Goal: Use online tool/utility: Utilize a website feature to perform a specific function

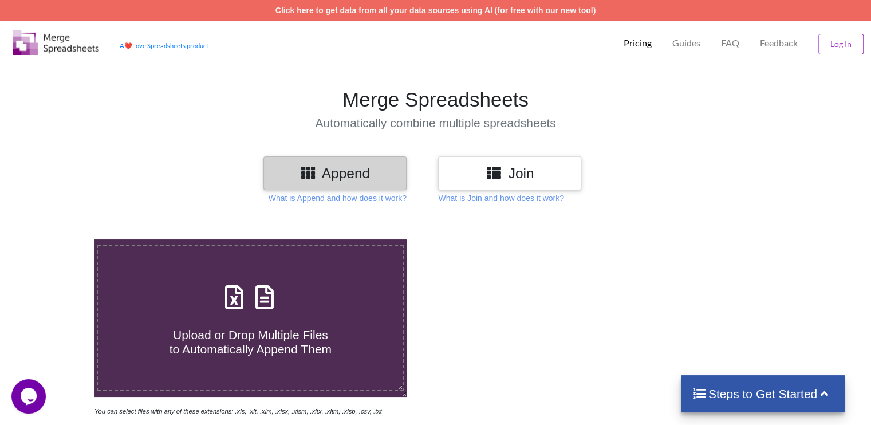
click at [260, 303] on icon at bounding box center [264, 291] width 29 height 24
click at [60, 239] on input "Upload or Drop Multiple Files to Automatically Append Them" at bounding box center [60, 239] width 0 height 0
type input "C:\fakepath\Arab Agents Munnar.xlsx"
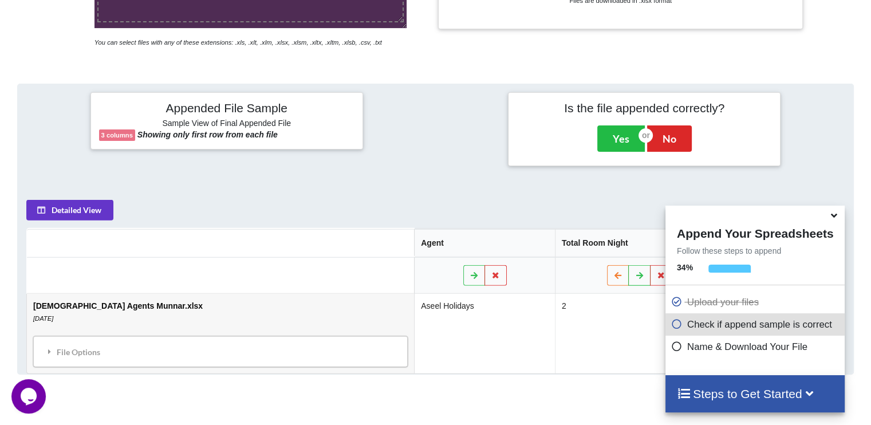
scroll to position [374, 0]
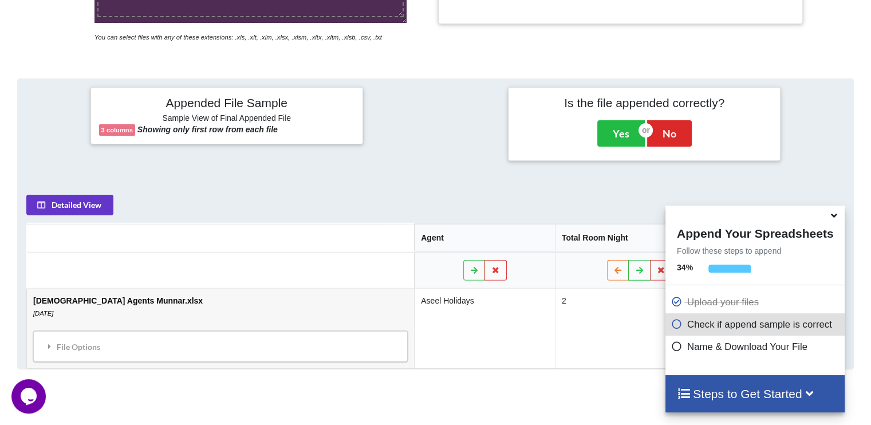
click at [834, 218] on icon at bounding box center [834, 213] width 12 height 10
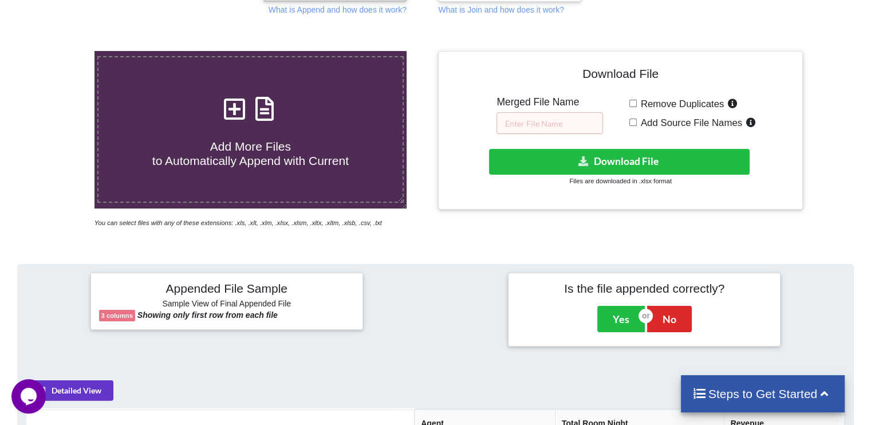
scroll to position [189, 0]
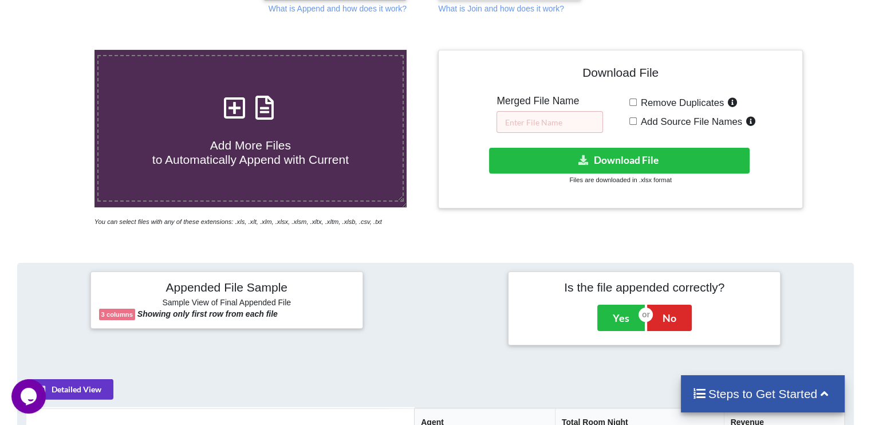
click at [637, 104] on span "Remove Duplicates" at bounding box center [681, 102] width 88 height 11
click at [637, 104] on input "Remove Duplicates" at bounding box center [632, 101] width 7 height 7
checkbox input "true"
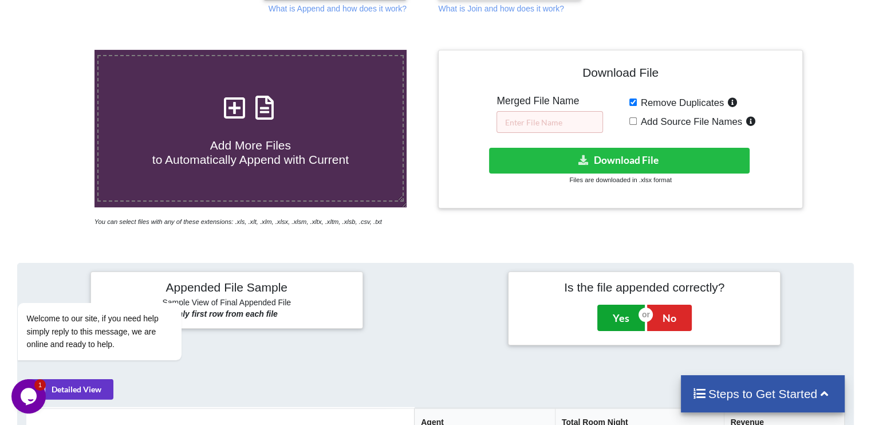
click at [607, 314] on button "Yes" at bounding box center [621, 318] width 48 height 26
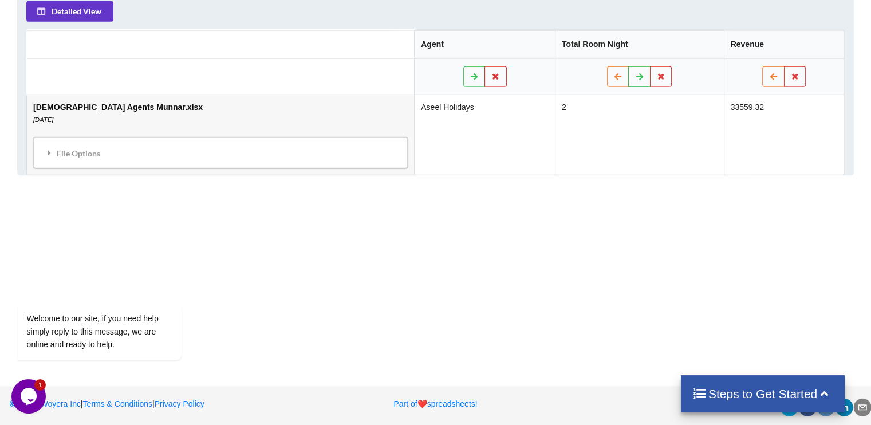
scroll to position [554, 0]
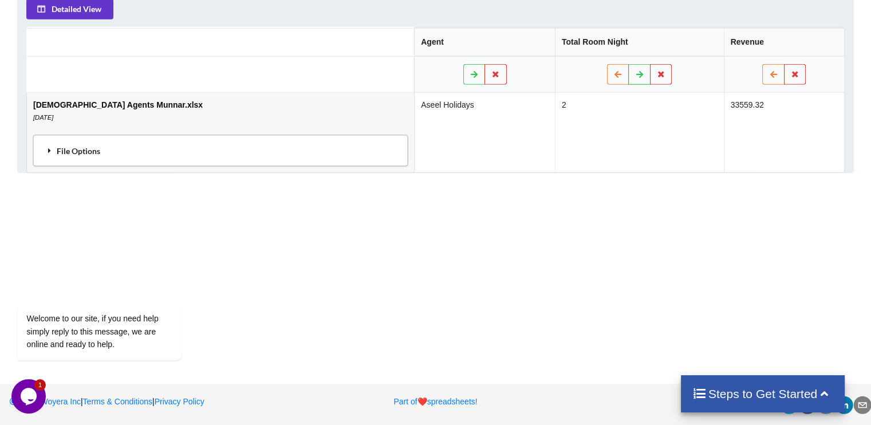
click at [132, 139] on div "File Options" at bounding box center [221, 150] width 368 height 24
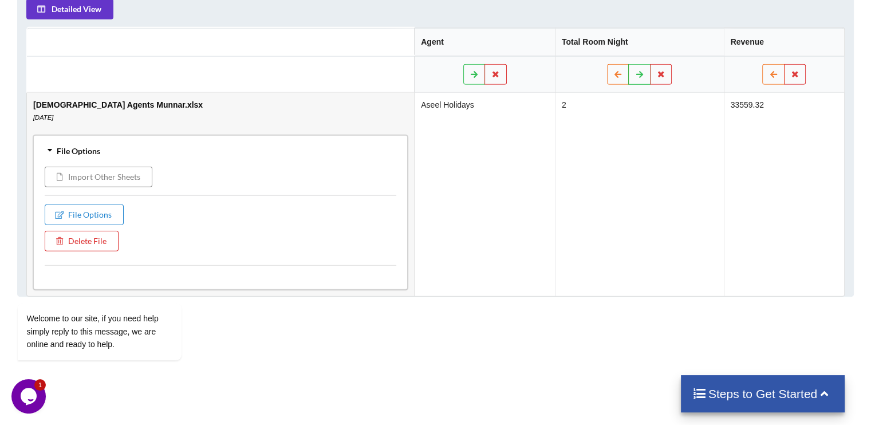
click at [106, 181] on button "Import Other Sheets" at bounding box center [99, 176] width 108 height 21
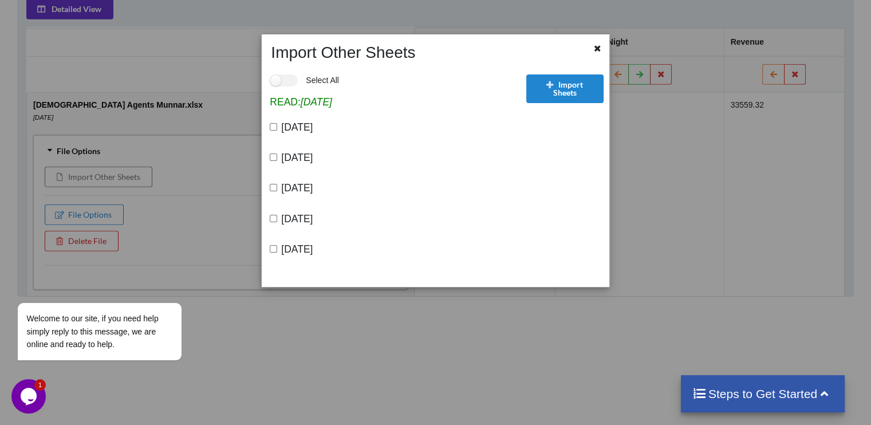
click at [273, 126] on input "[DATE]" at bounding box center [273, 126] width 7 height 7
checkbox input "true"
click at [275, 153] on div "[DATE]" at bounding box center [395, 159] width 250 height 30
click at [275, 156] on input "[DATE]" at bounding box center [273, 156] width 7 height 7
checkbox input "true"
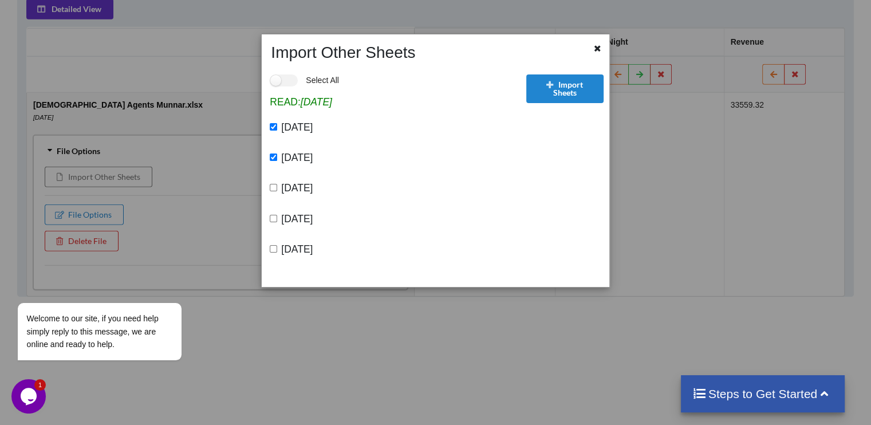
click at [273, 189] on input "[DATE]" at bounding box center [273, 187] width 7 height 7
checkbox input "true"
click at [271, 222] on input "[DATE]" at bounding box center [273, 218] width 7 height 7
checkbox input "true"
click at [273, 252] on input "[DATE]" at bounding box center [273, 248] width 7 height 7
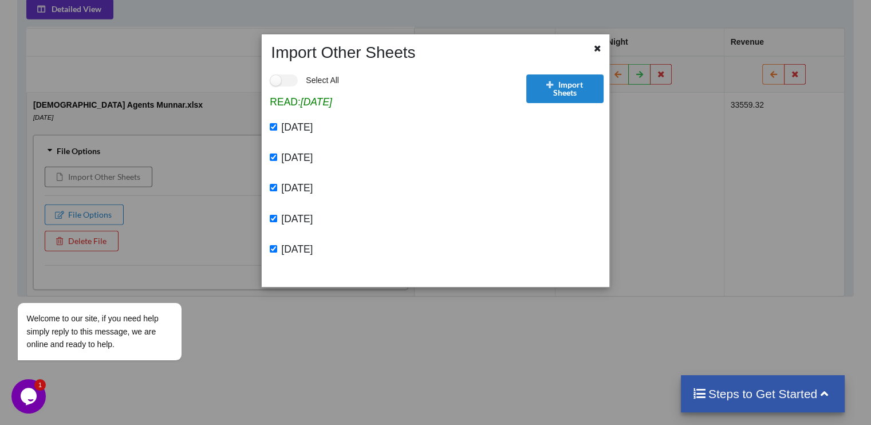
checkbox input "true"
click at [575, 83] on button "Import Sheets" at bounding box center [565, 88] width 78 height 29
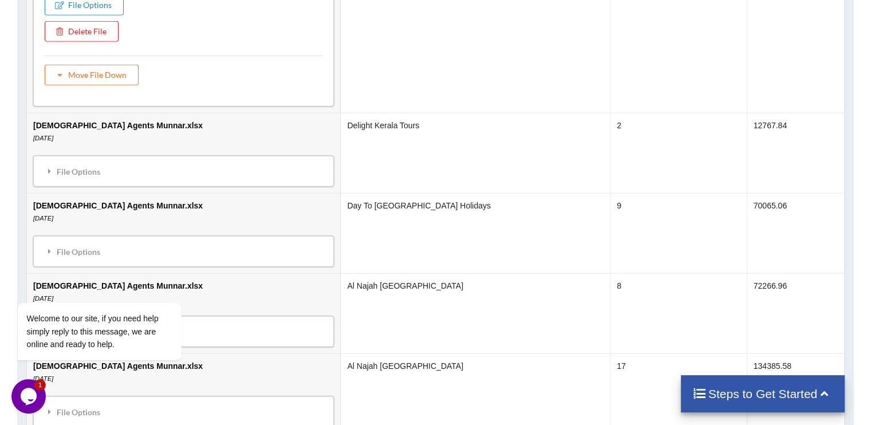
scroll to position [791, 0]
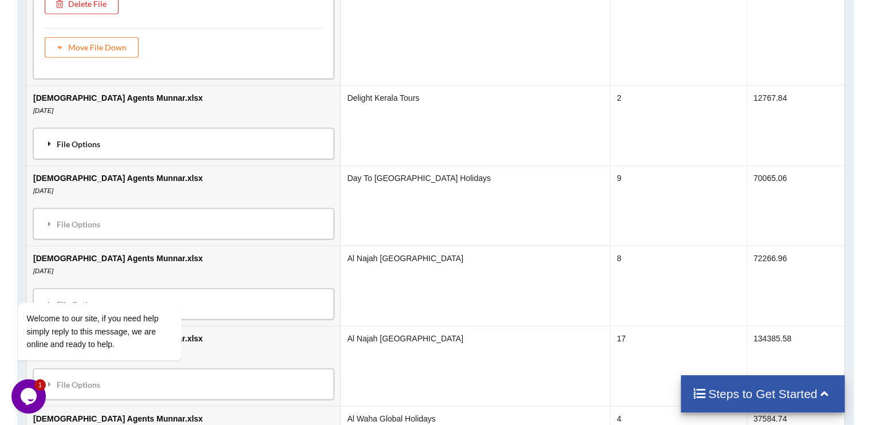
click at [167, 141] on div "File Options" at bounding box center [184, 143] width 294 height 24
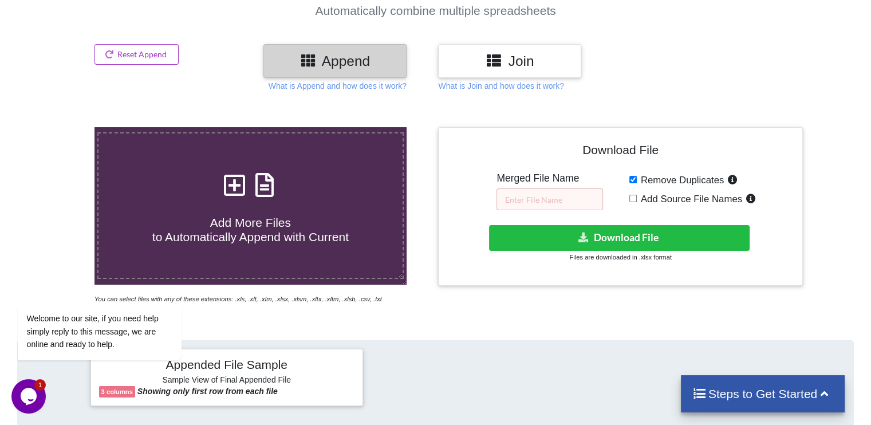
scroll to position [71, 0]
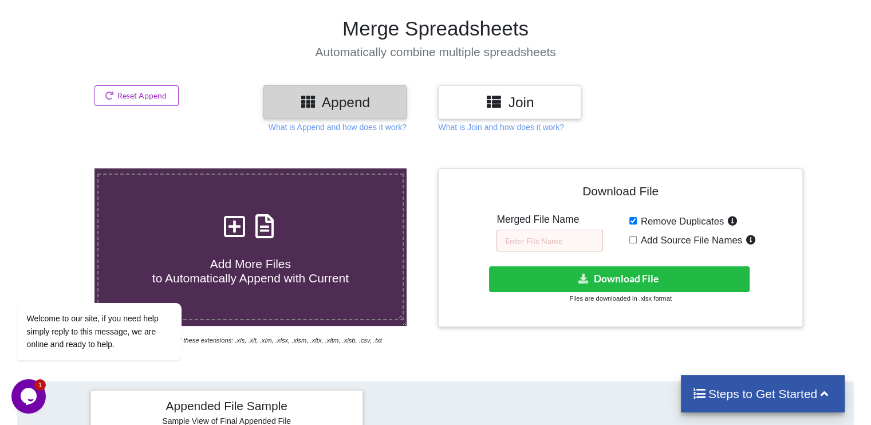
click at [307, 109] on h3 "Append" at bounding box center [335, 102] width 126 height 17
click at [479, 102] on h3 "Join" at bounding box center [510, 102] width 126 height 17
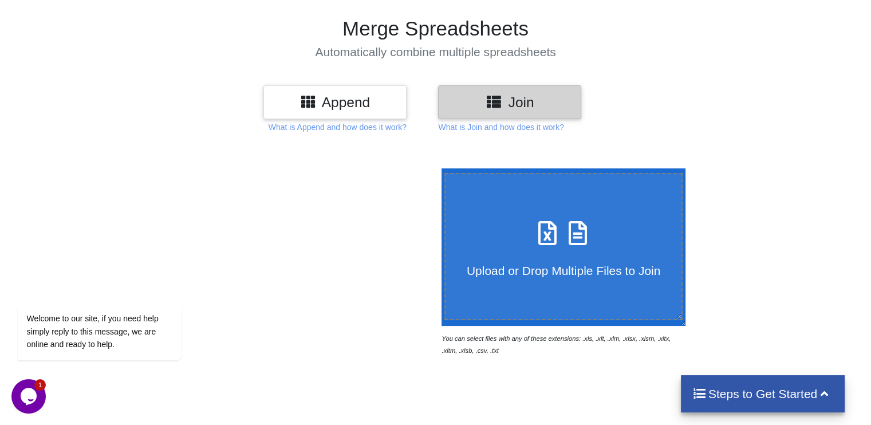
click at [392, 100] on h3 "Append" at bounding box center [335, 102] width 126 height 17
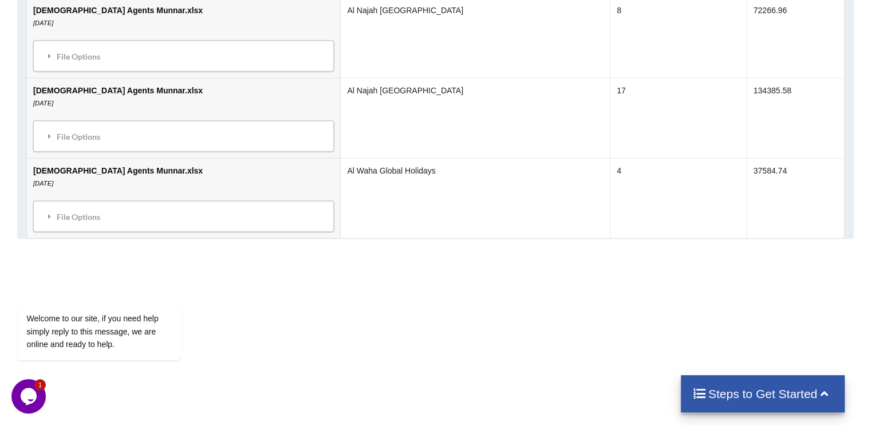
scroll to position [953, 0]
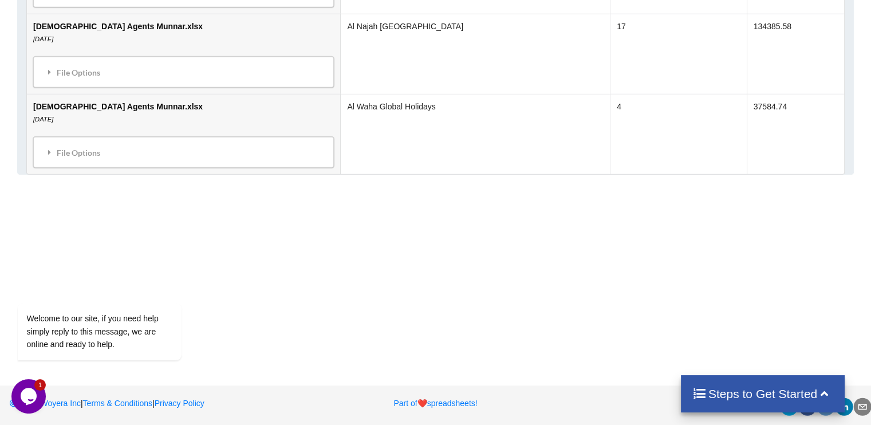
click at [749, 396] on h4 "Steps to Get Started" at bounding box center [762, 393] width 141 height 14
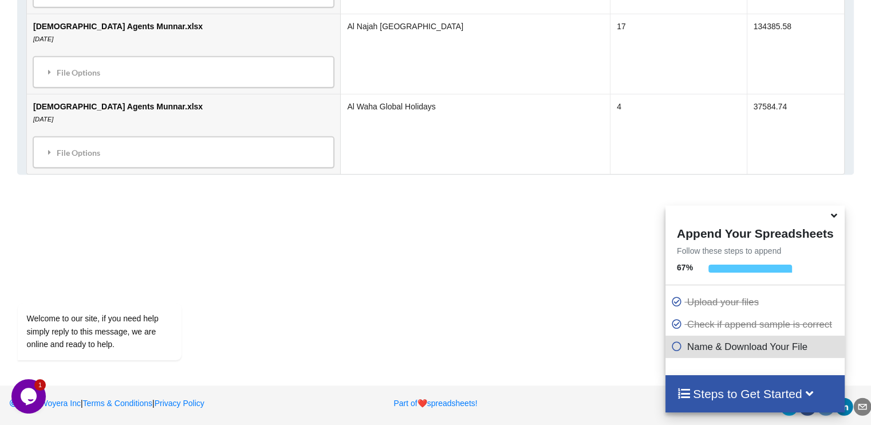
click at [671, 345] on icon at bounding box center [676, 344] width 11 height 10
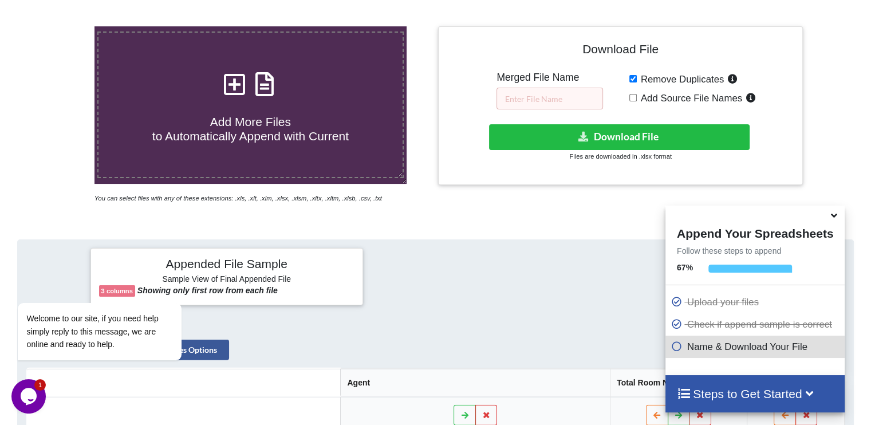
scroll to position [158, 0]
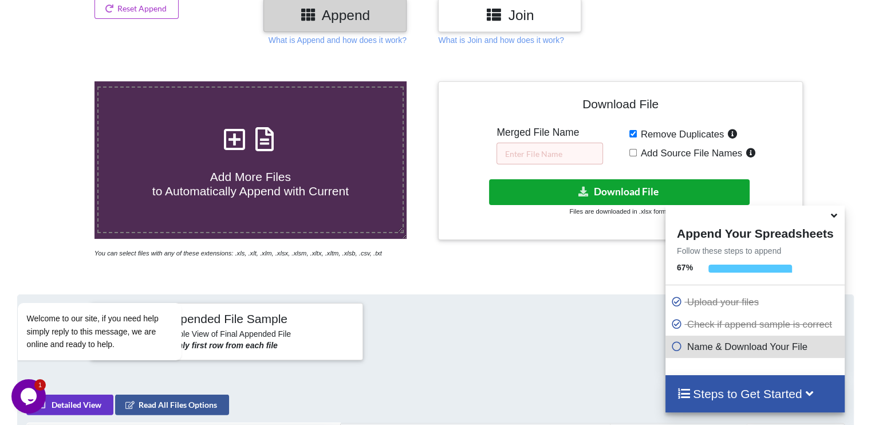
click at [614, 191] on button "Download File" at bounding box center [619, 192] width 260 height 26
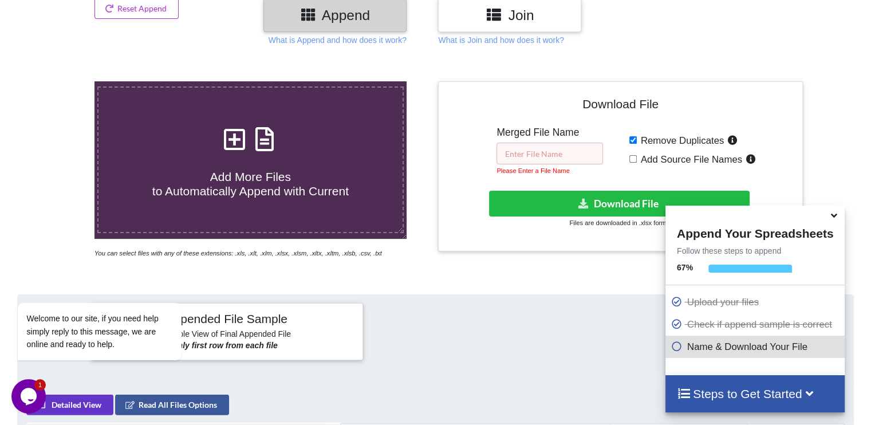
click at [546, 144] on input "text" at bounding box center [549, 154] width 106 height 22
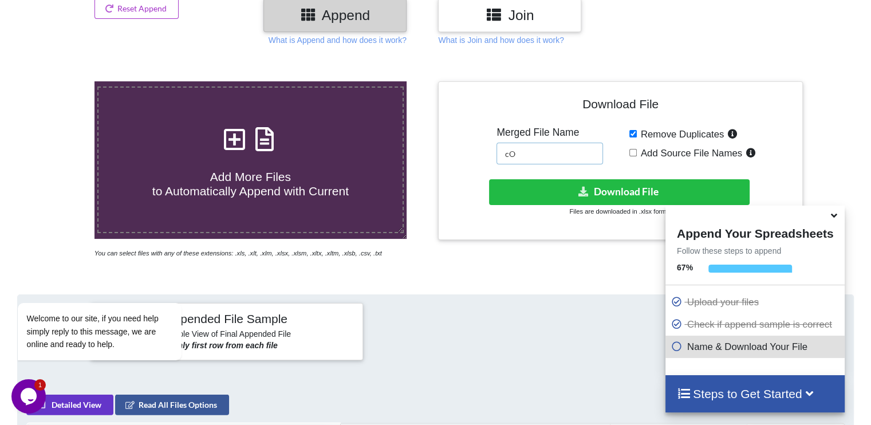
type input "c"
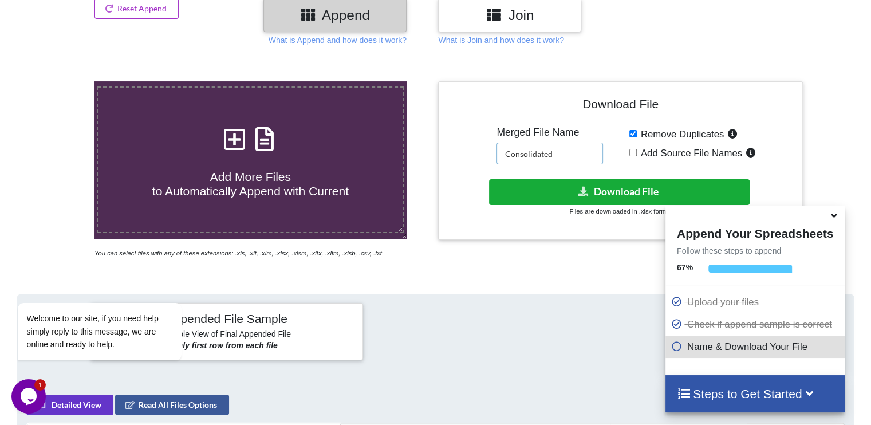
type input "Consolidated"
click at [594, 185] on button "Download File" at bounding box center [619, 192] width 260 height 26
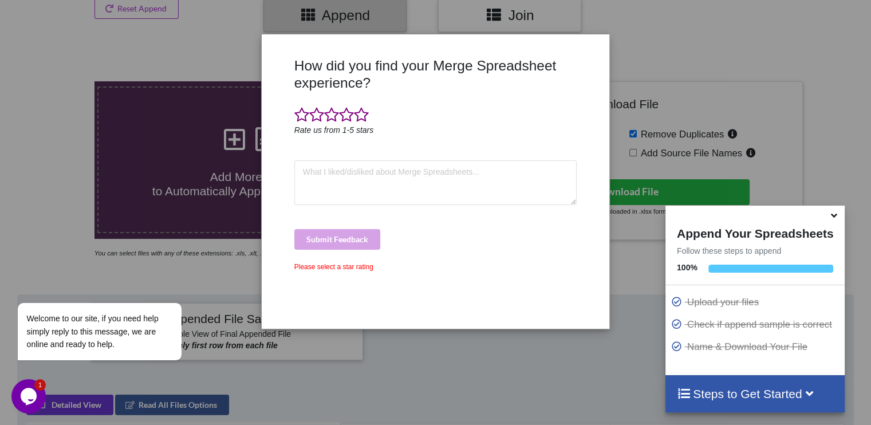
click at [646, 131] on div "How did you find your Merge Spreadsheet experience? Rate us from 1-5 stars Subm…" at bounding box center [435, 212] width 871 height 425
click at [227, 368] on div "How did you find your Merge Spreadsheet experience? Rate us from 1-5 stars Subm…" at bounding box center [435, 212] width 871 height 425
click at [831, 219] on icon at bounding box center [834, 213] width 12 height 10
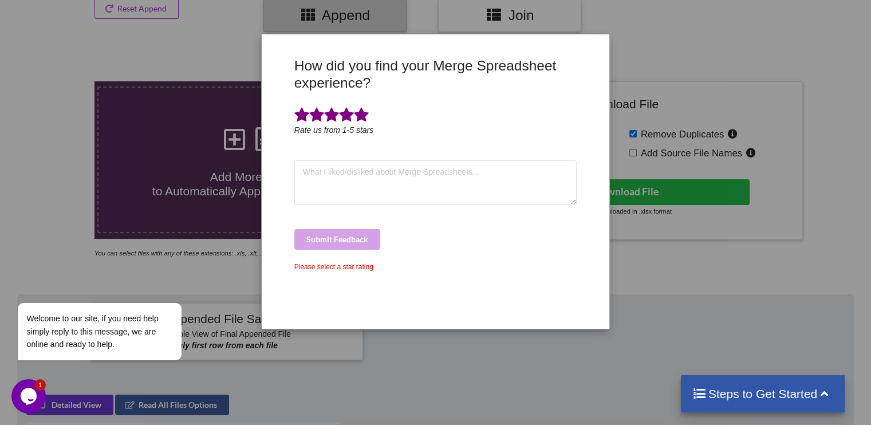
click at [366, 110] on span at bounding box center [361, 115] width 15 height 16
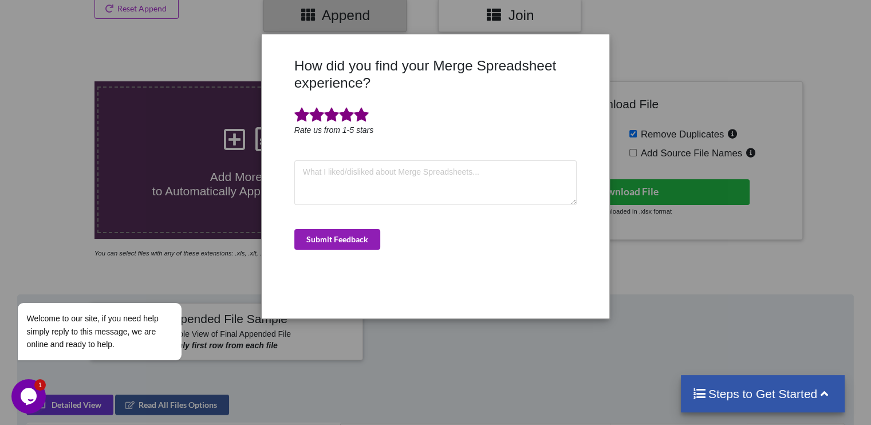
click at [364, 236] on button "Submit Feedback" at bounding box center [337, 239] width 86 height 21
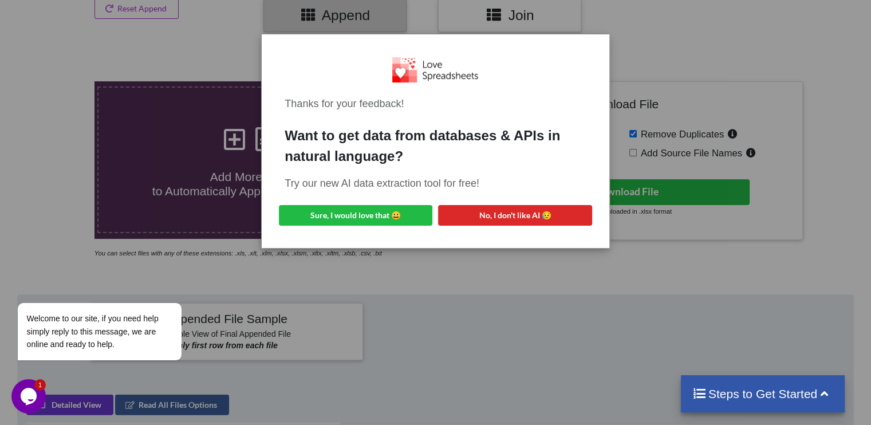
click at [634, 20] on div "Thanks for your feedback! Want to get data from databases & APIs in natural lan…" at bounding box center [435, 212] width 871 height 425
click at [645, 38] on div "Thanks for your feedback! Want to get data from databases & APIs in natural lan…" at bounding box center [435, 212] width 871 height 425
click at [519, 210] on button "No, I don't like AI 😥" at bounding box center [514, 215] width 153 height 21
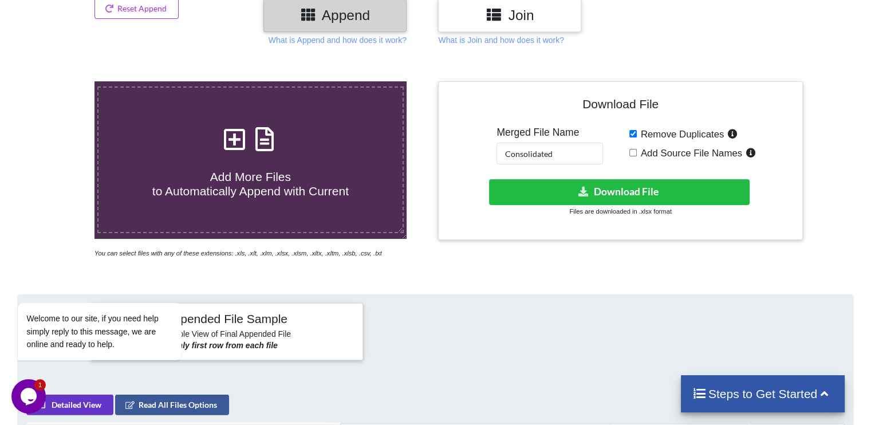
scroll to position [0, 0]
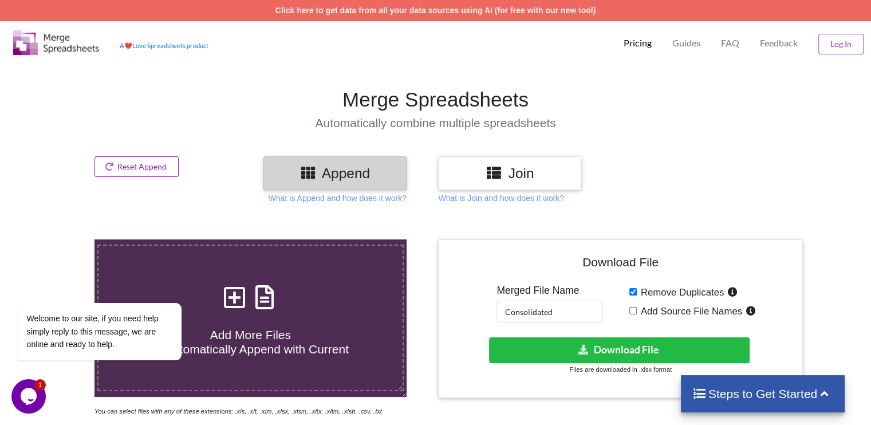
click at [162, 170] on button "Reset Append" at bounding box center [136, 166] width 85 height 21
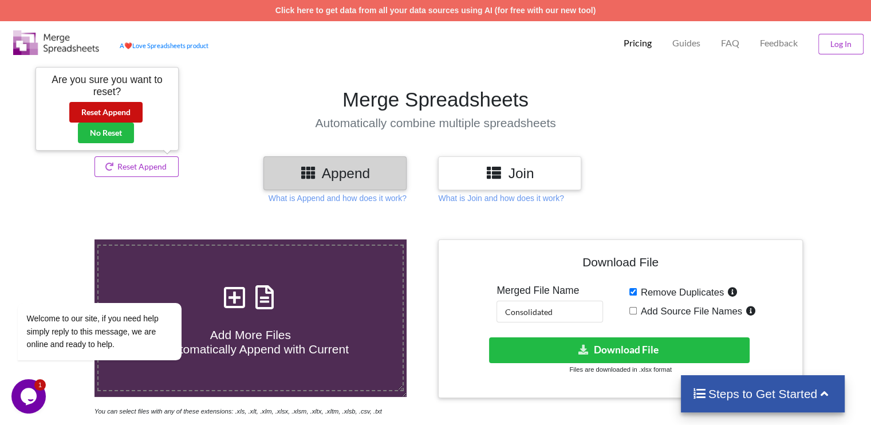
click at [97, 113] on button "Reset Append" at bounding box center [105, 112] width 73 height 21
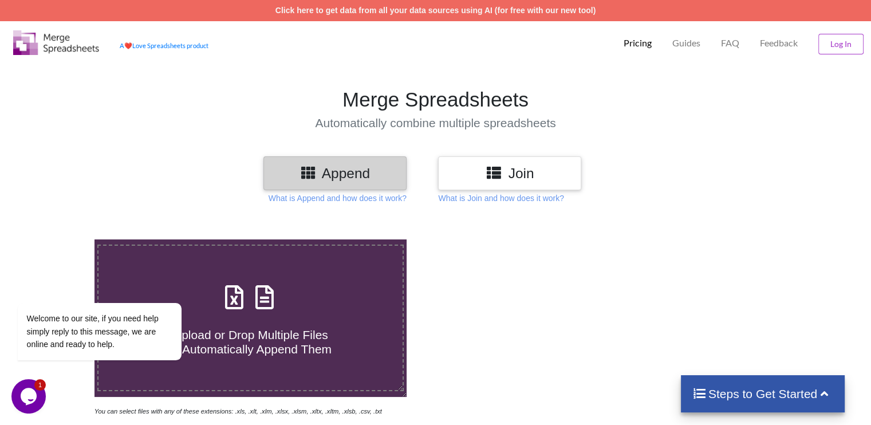
click at [252, 295] on icon at bounding box center [264, 291] width 29 height 24
click at [60, 239] on input "Upload or Drop Multiple Files to Automatically Append Them" at bounding box center [60, 239] width 0 height 0
type input "C:\fakepath\Arab Agents Thekkady.xlsx"
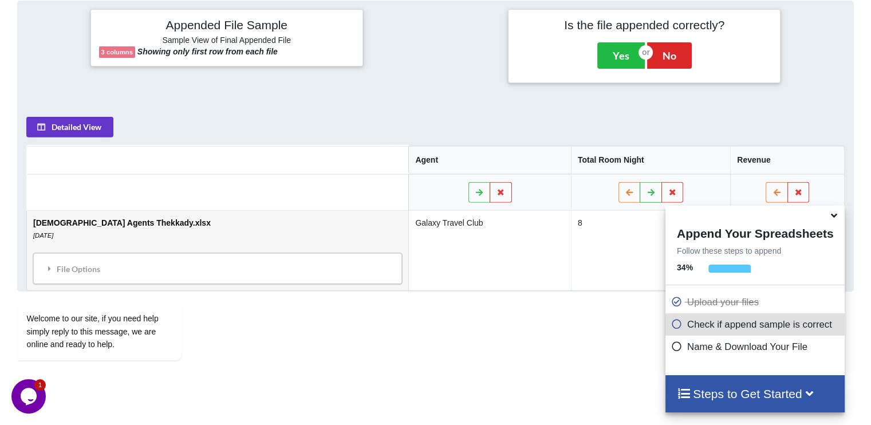
scroll to position [78, 0]
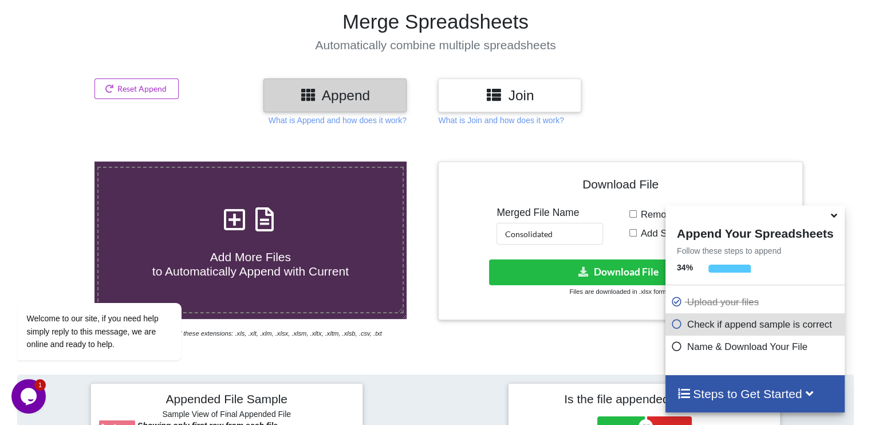
click at [836, 217] on icon at bounding box center [834, 213] width 12 height 10
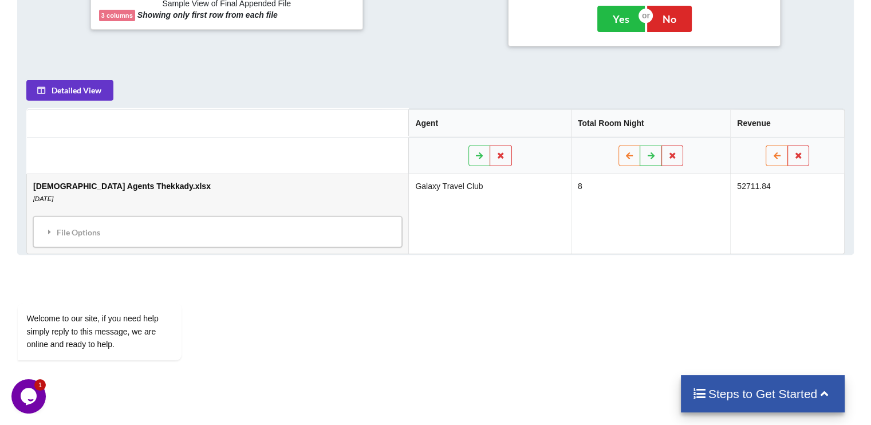
scroll to position [517, 0]
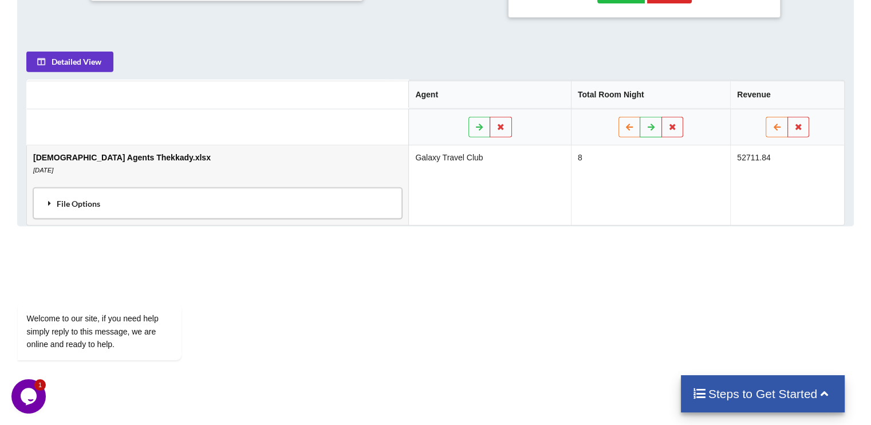
click at [240, 195] on div "File Options" at bounding box center [218, 203] width 362 height 24
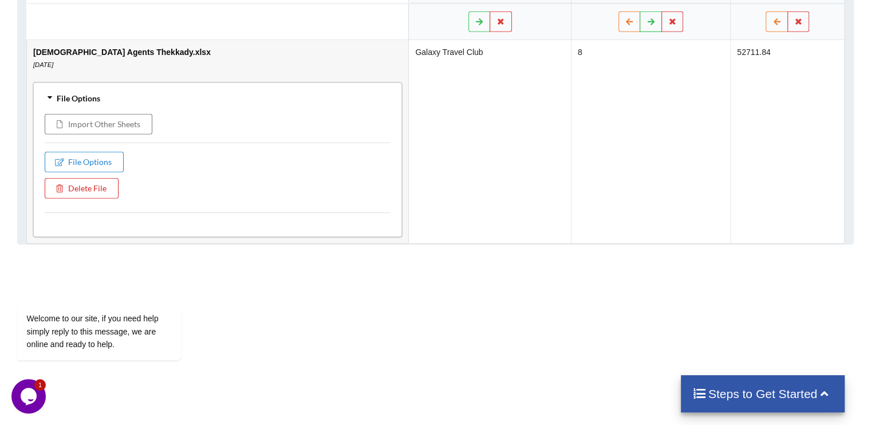
scroll to position [621, 0]
click at [100, 123] on button "Import Other Sheets" at bounding box center [99, 126] width 108 height 21
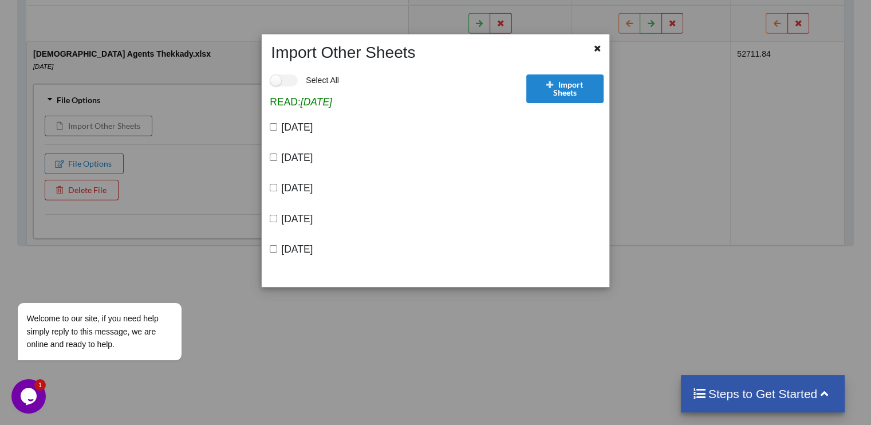
click at [273, 127] on input "[DATE]" at bounding box center [273, 126] width 7 height 7
checkbox input "true"
click at [271, 156] on input "[DATE]" at bounding box center [273, 156] width 7 height 7
checkbox input "true"
click at [270, 187] on input "[DATE]" at bounding box center [273, 187] width 7 height 7
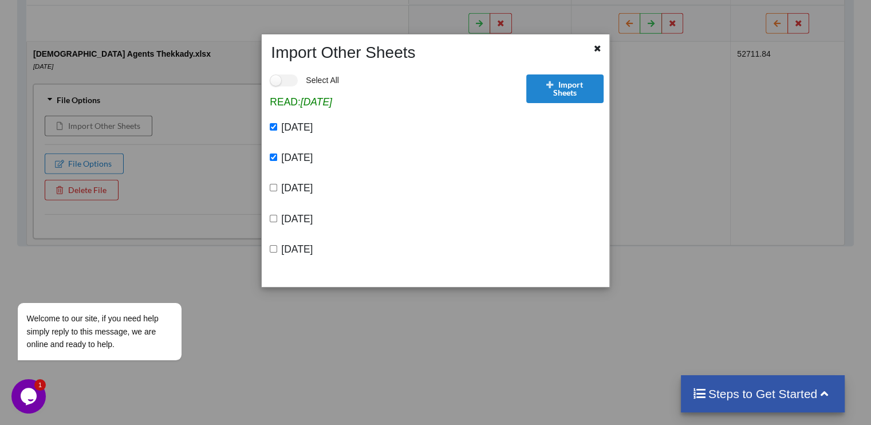
checkbox input "true"
click at [273, 219] on input "[DATE]" at bounding box center [273, 218] width 7 height 7
checkbox input "true"
click at [273, 250] on input "[DATE]" at bounding box center [273, 248] width 7 height 7
checkbox input "true"
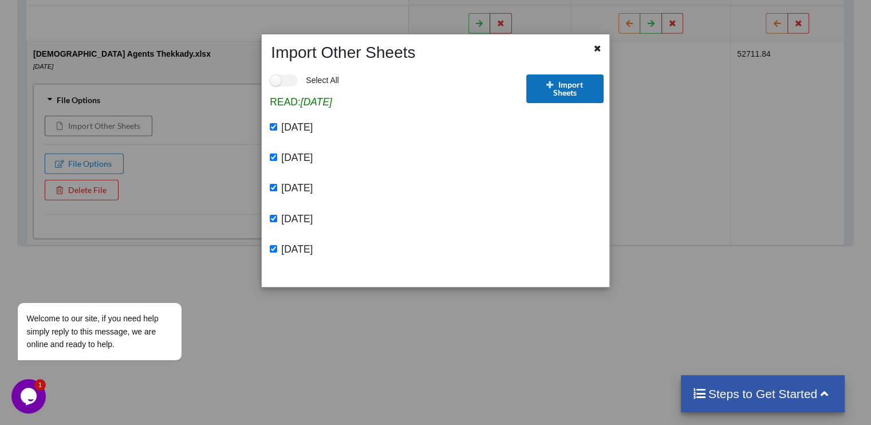
click at [547, 96] on button "Import Sheets" at bounding box center [565, 88] width 78 height 29
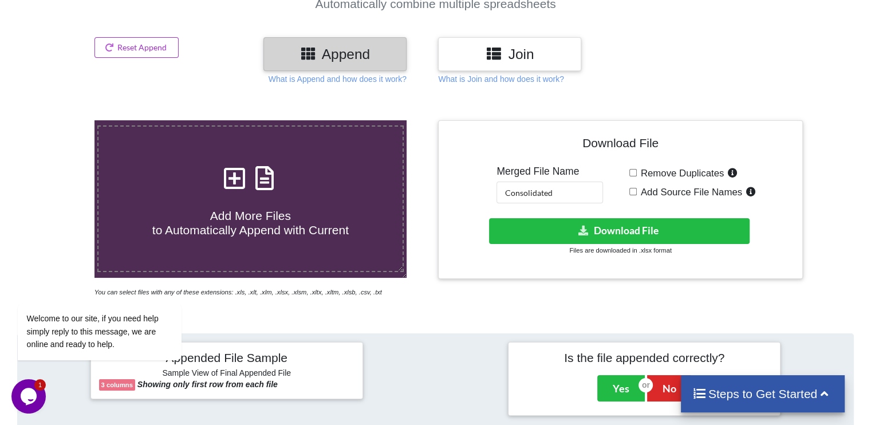
scroll to position [114, 0]
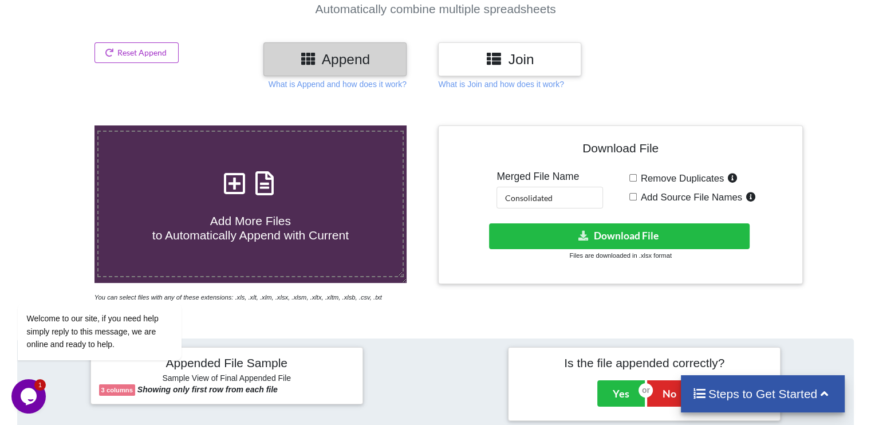
click at [634, 175] on input "Remove Duplicates" at bounding box center [632, 177] width 7 height 7
checkbox input "true"
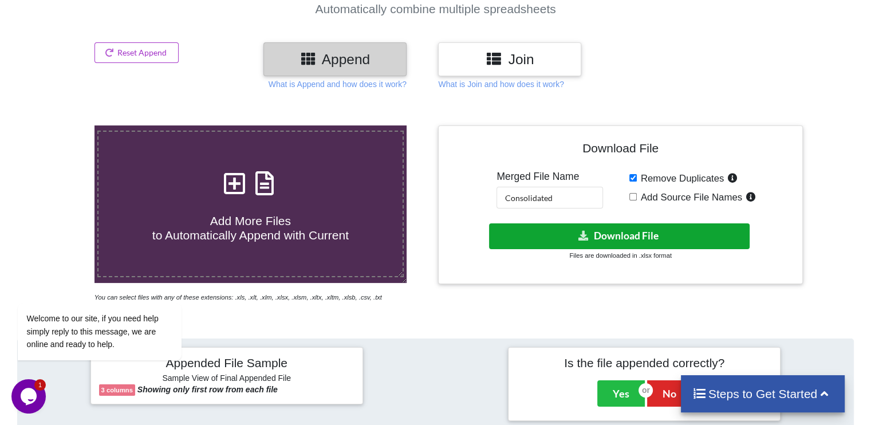
click at [625, 236] on button "Download File" at bounding box center [619, 236] width 260 height 26
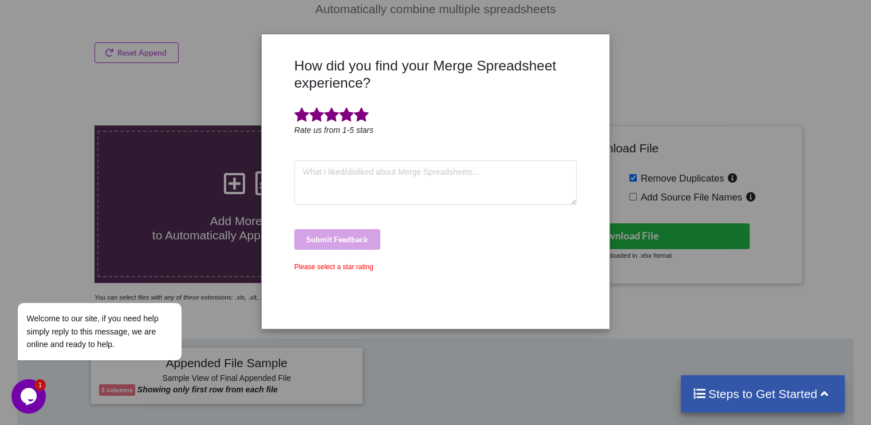
click at [354, 114] on span at bounding box center [361, 115] width 15 height 16
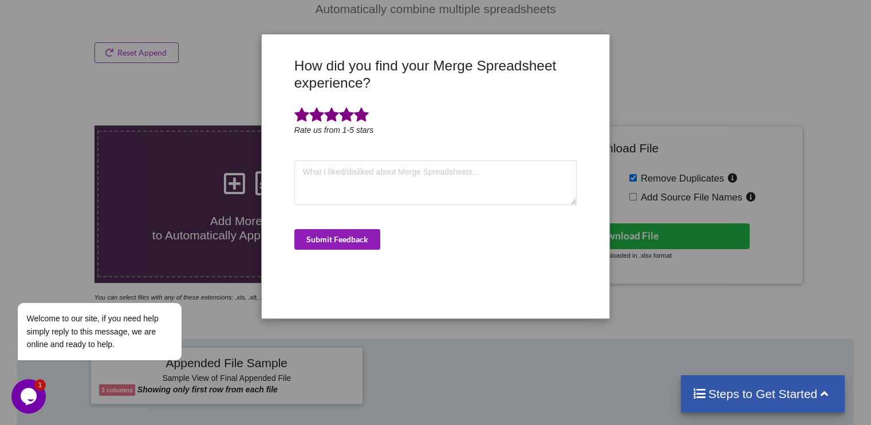
click at [350, 244] on button "Submit Feedback" at bounding box center [337, 239] width 86 height 21
